Goal: Check status

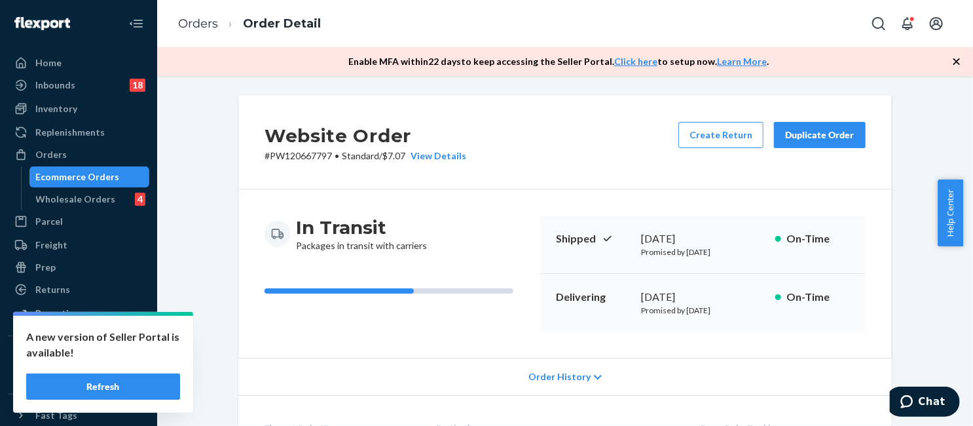
scroll to position [538, 0]
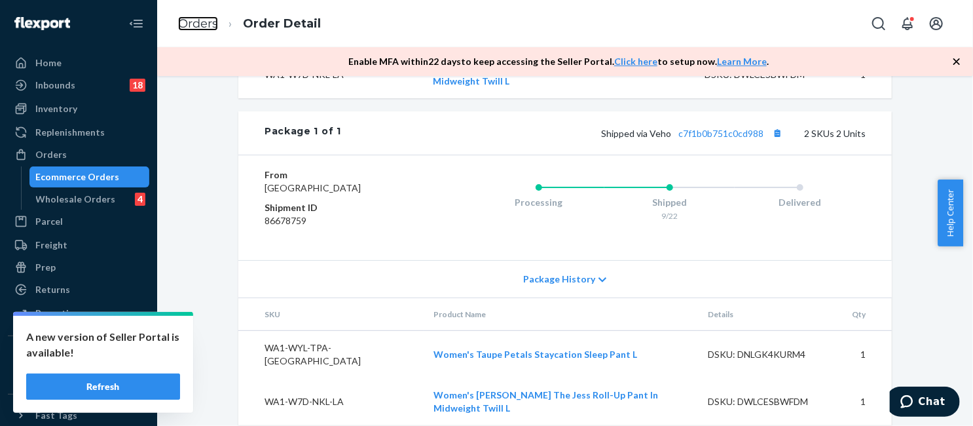
drag, startPoint x: 200, startPoint y: 24, endPoint x: 279, endPoint y: 86, distance: 99.8
click at [200, 24] on link "Orders" at bounding box center [198, 23] width 40 height 14
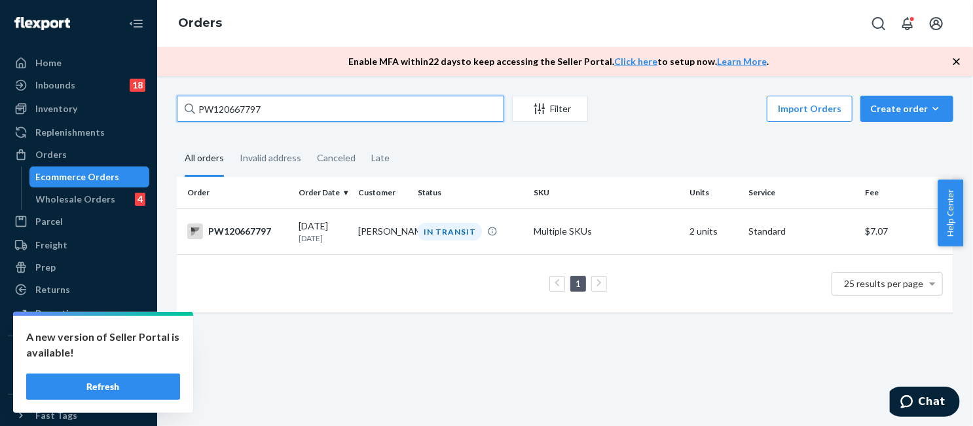
click at [272, 116] on input "PW120667797" at bounding box center [340, 109] width 327 height 26
paste input "43053"
type input "PW120643053"
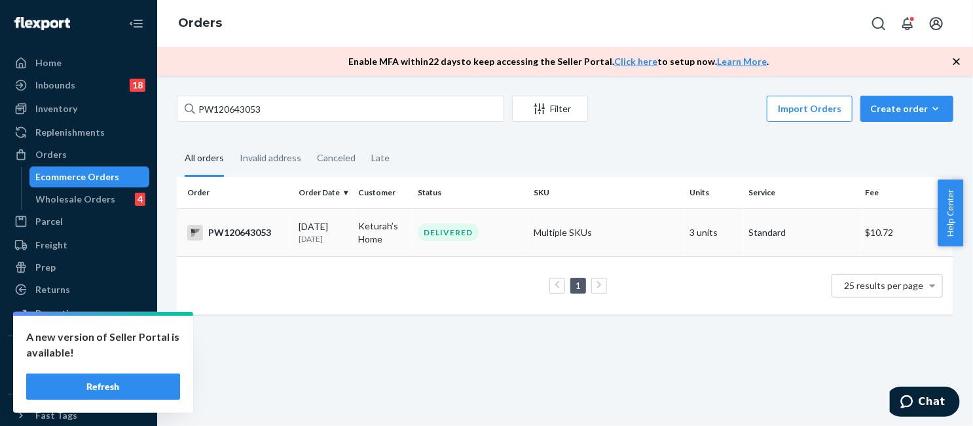
click at [437, 244] on td "DELIVERED" at bounding box center [471, 232] width 117 height 48
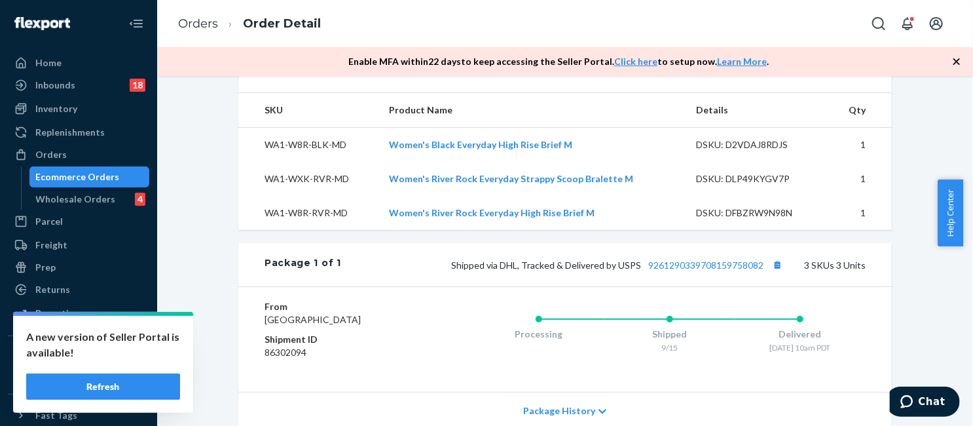
scroll to position [589, 0]
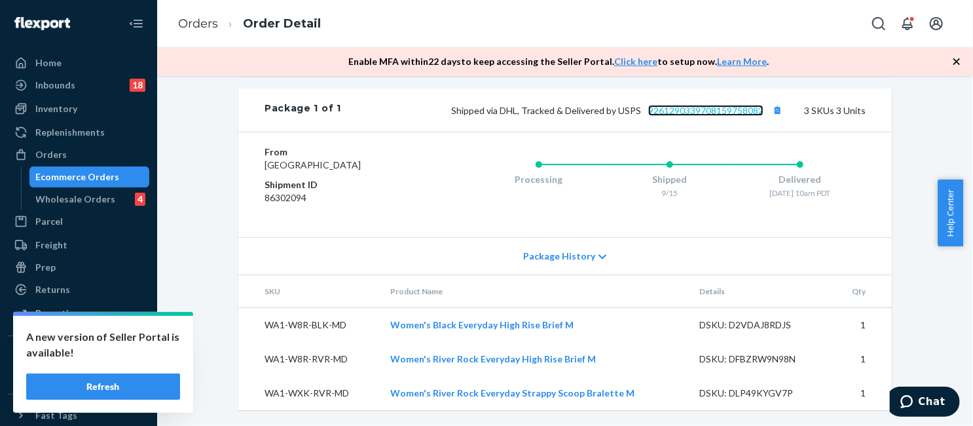
click at [704, 115] on link "9261290339708159758082" at bounding box center [705, 110] width 115 height 11
